Goal: Find specific page/section: Find specific page/section

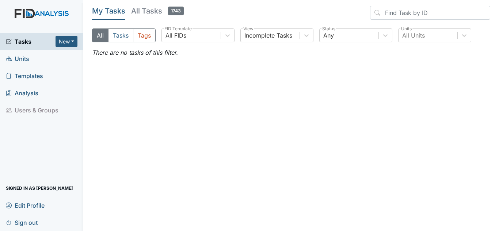
click at [31, 59] on link "Units" at bounding box center [41, 58] width 83 height 17
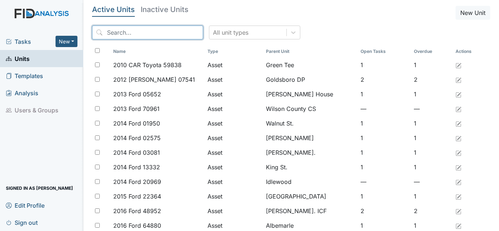
click at [110, 31] on input "search" at bounding box center [147, 33] width 111 height 14
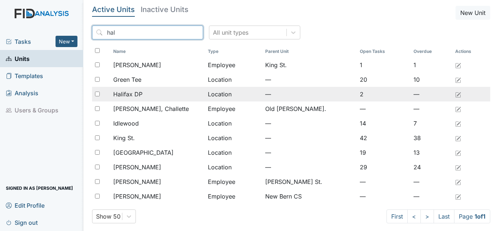
type input "hal"
click at [139, 95] on span "Halifax DP" at bounding box center [127, 94] width 29 height 9
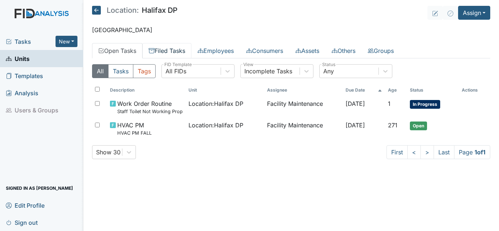
click at [160, 52] on link "Filed Tasks" at bounding box center [167, 50] width 49 height 15
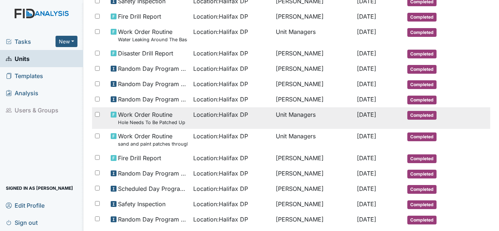
scroll to position [146, 0]
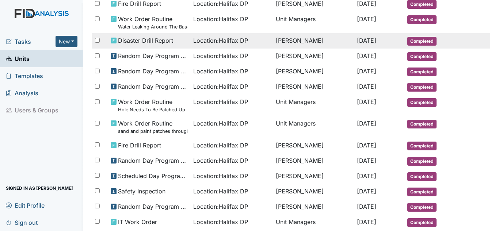
click at [279, 38] on td "Sabrina Daniels" at bounding box center [313, 40] width 81 height 15
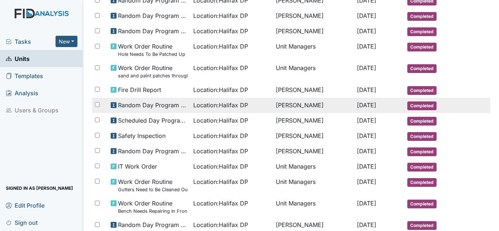
scroll to position [219, 0]
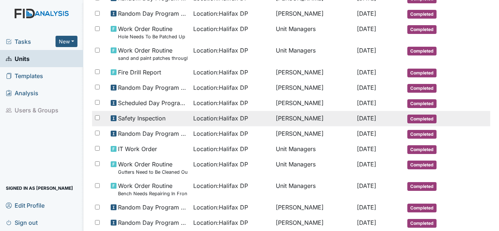
click at [234, 122] on span "Location : Halifax DP" at bounding box center [220, 118] width 55 height 9
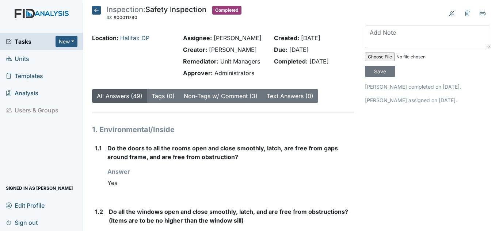
click at [18, 58] on span "Units" at bounding box center [17, 58] width 23 height 11
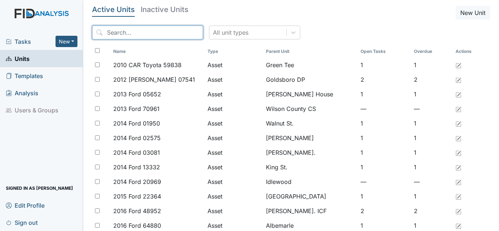
click at [124, 36] on input "search" at bounding box center [147, 33] width 111 height 14
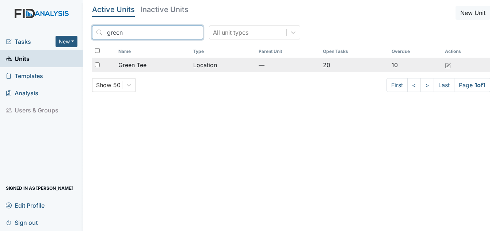
type input "green"
click at [146, 67] on span "Green Tee" at bounding box center [132, 65] width 28 height 9
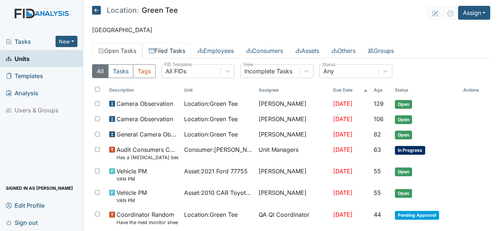
click at [168, 49] on link "Filed Tasks" at bounding box center [167, 50] width 49 height 15
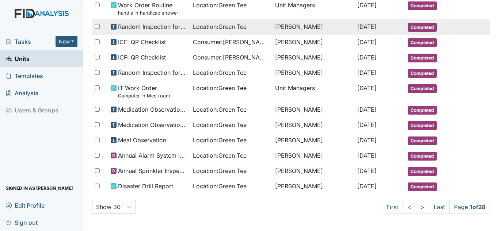
scroll to position [407, 0]
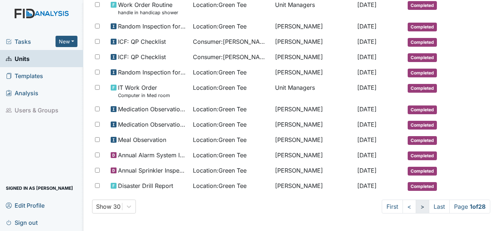
click at [416, 211] on link ">" at bounding box center [423, 207] width 14 height 14
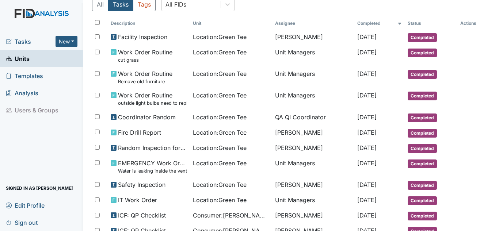
scroll to position [60, 0]
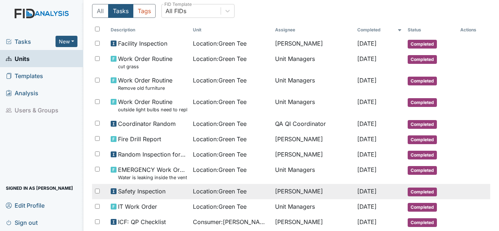
click at [250, 194] on div "Location : Green Tee" at bounding box center [231, 191] width 76 height 9
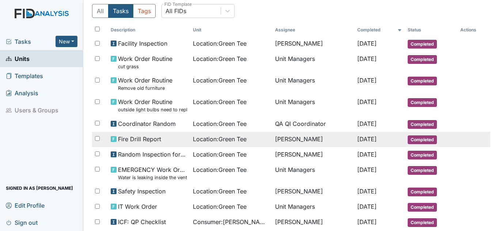
click at [227, 143] on span "Location : Green Tee" at bounding box center [220, 139] width 54 height 9
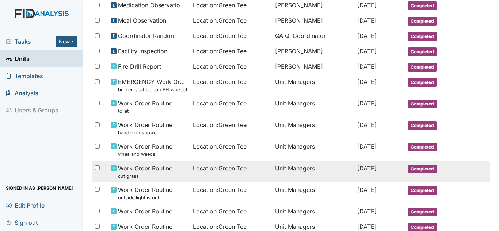
scroll to position [426, 0]
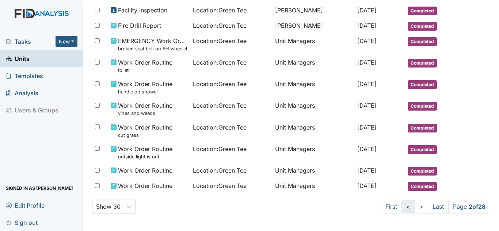
click at [402, 209] on link "<" at bounding box center [409, 207] width 14 height 14
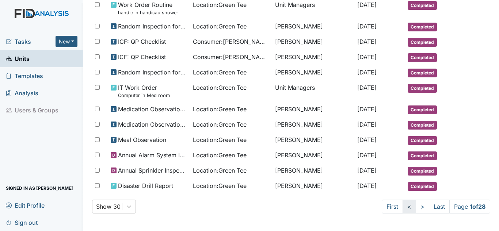
scroll to position [407, 0]
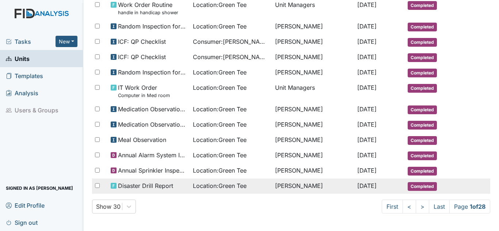
click at [248, 187] on div "Location : Green Tee" at bounding box center [231, 186] width 76 height 9
click at [230, 187] on span "Location : Green Tee" at bounding box center [220, 186] width 54 height 9
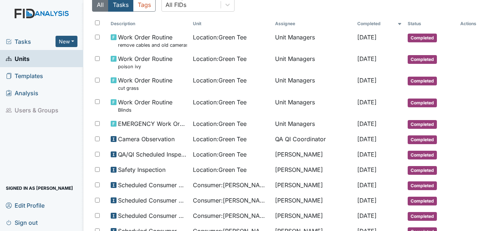
scroll to position [5, 0]
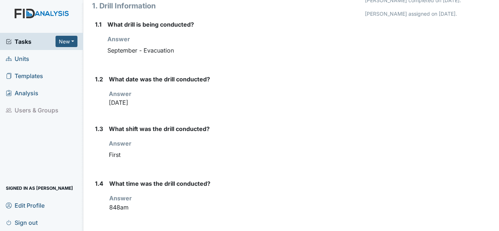
scroll to position [110, 0]
